Goal: Answer question/provide support

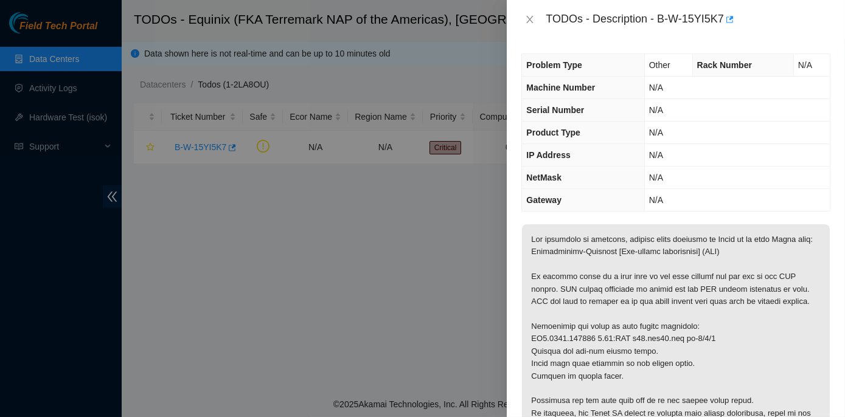
scroll to position [331, 0]
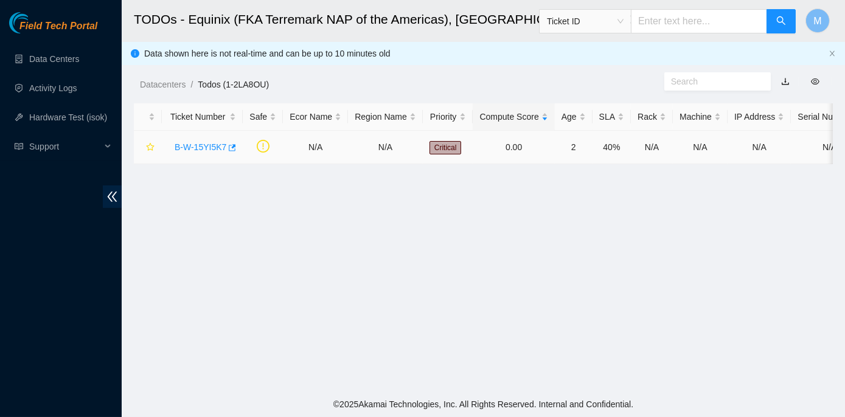
click at [196, 147] on link "B-W-15YI5K7" at bounding box center [201, 147] width 52 height 10
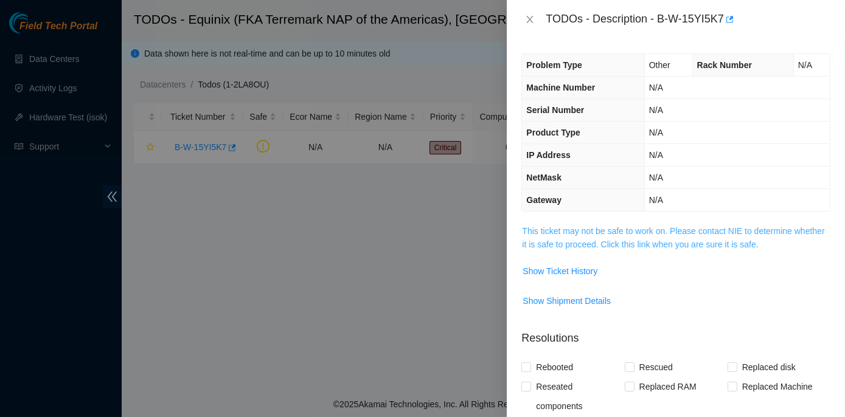
click at [665, 232] on link "This ticket may not be safe to work on. Please contact NIE to determine whether…" at bounding box center [673, 237] width 302 height 23
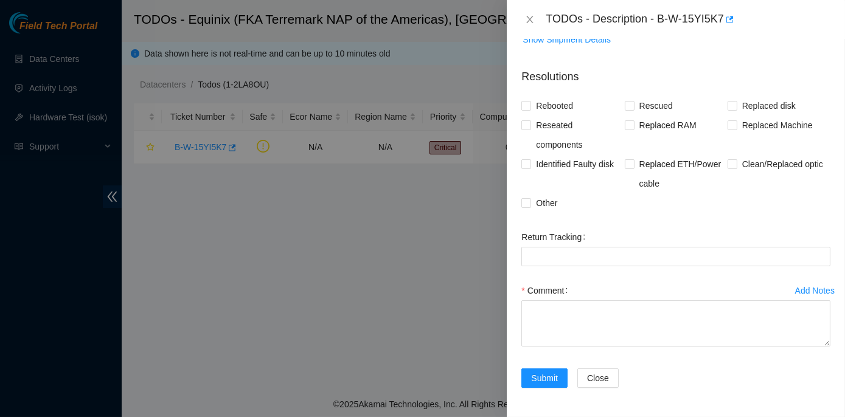
scroll to position [643, 0]
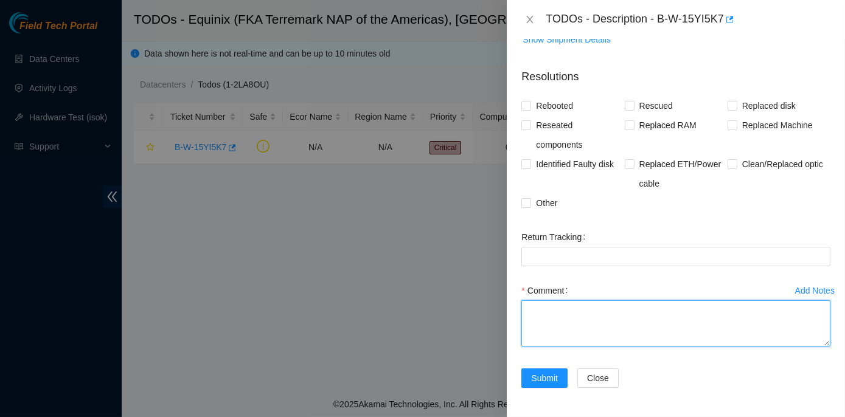
click at [548, 309] on textarea "Comment" at bounding box center [675, 323] width 309 height 46
paste textarea "It appears there is a hard loop in the path towards the far end on the IAD rout…"
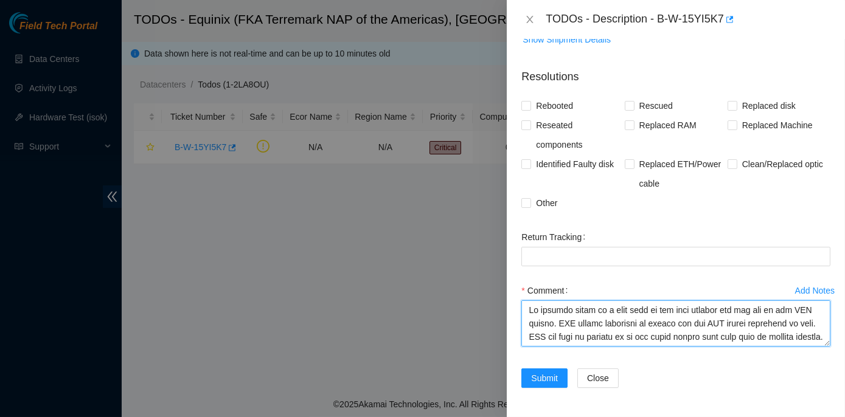
scroll to position [237, 0]
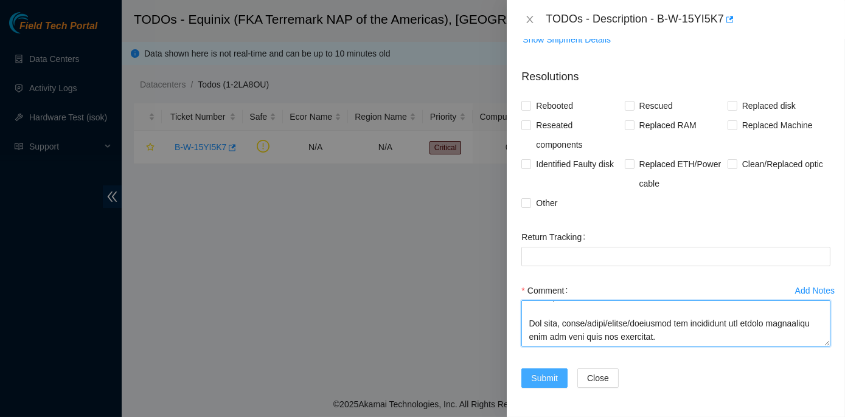
type textarea "It appears there is a hard loop in the path towards the far end on the IAD rout…"
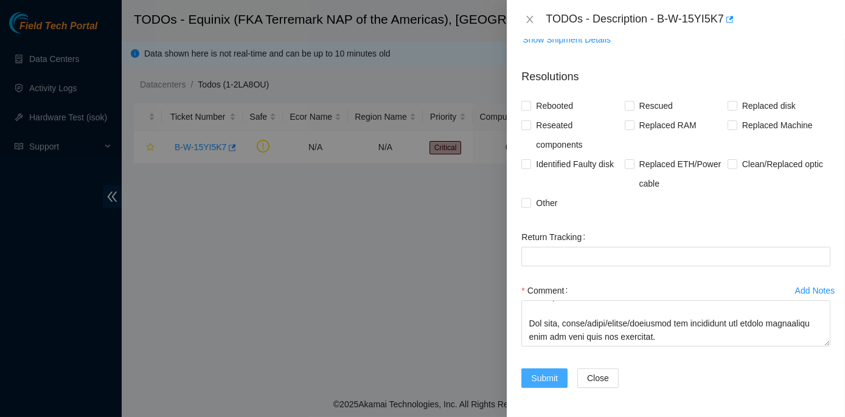
click at [545, 375] on span "Submit" at bounding box center [544, 378] width 27 height 13
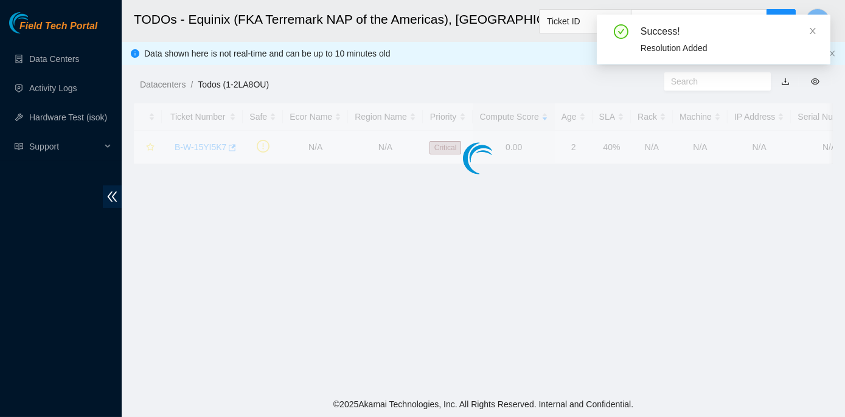
scroll to position [299, 0]
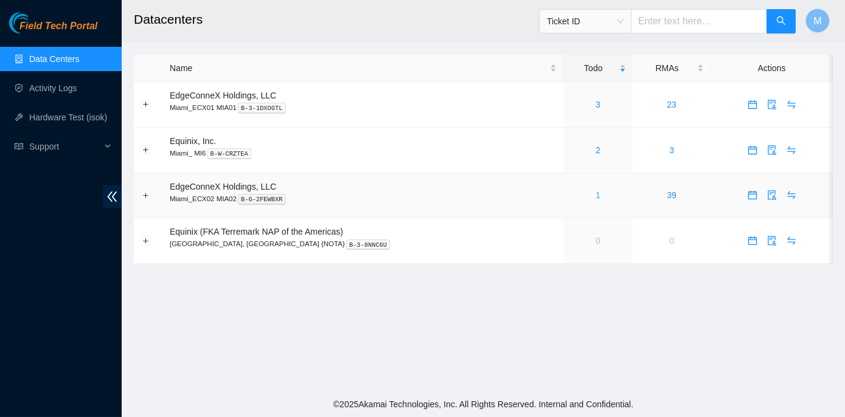
click at [595, 195] on link "1" at bounding box center [597, 195] width 5 height 10
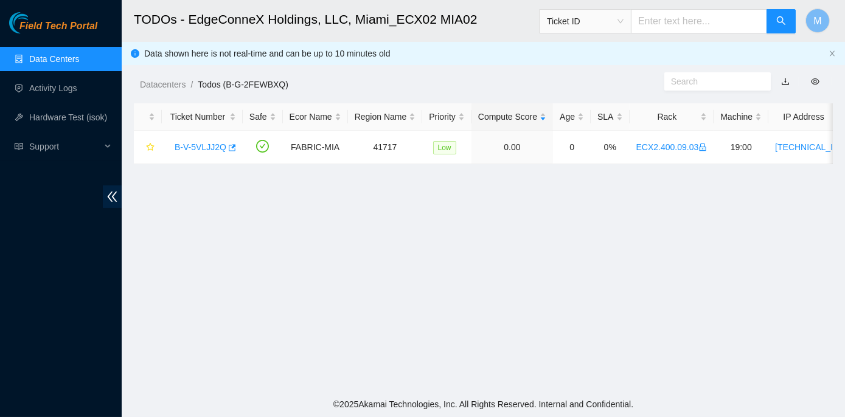
click at [63, 55] on link "Data Centers" at bounding box center [54, 59] width 50 height 10
